Goal: Task Accomplishment & Management: Manage account settings

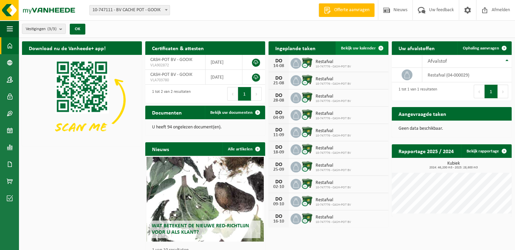
click at [349, 46] on span "Bekijk uw kalender" at bounding box center [358, 48] width 35 height 4
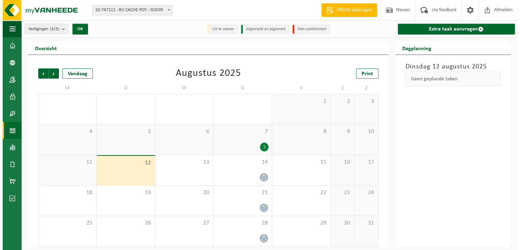
scroll to position [3, 0]
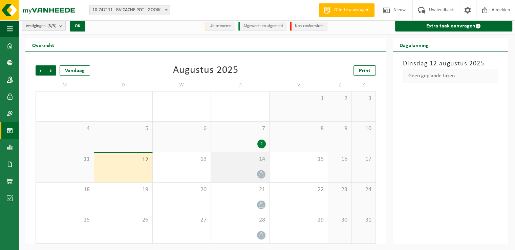
click at [249, 162] on span "14" at bounding box center [240, 159] width 52 height 7
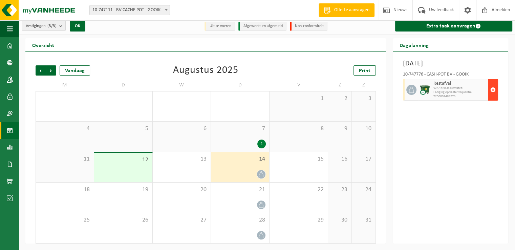
click at [492, 88] on span "button" at bounding box center [493, 90] width 5 height 14
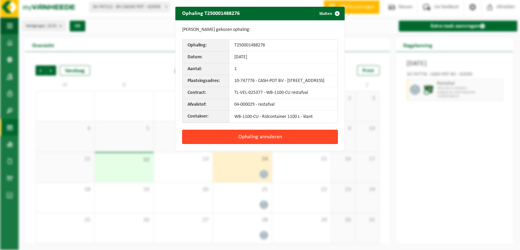
click at [278, 144] on button "Ophaling annuleren" at bounding box center [260, 137] width 156 height 14
